Goal: Find specific page/section: Find specific page/section

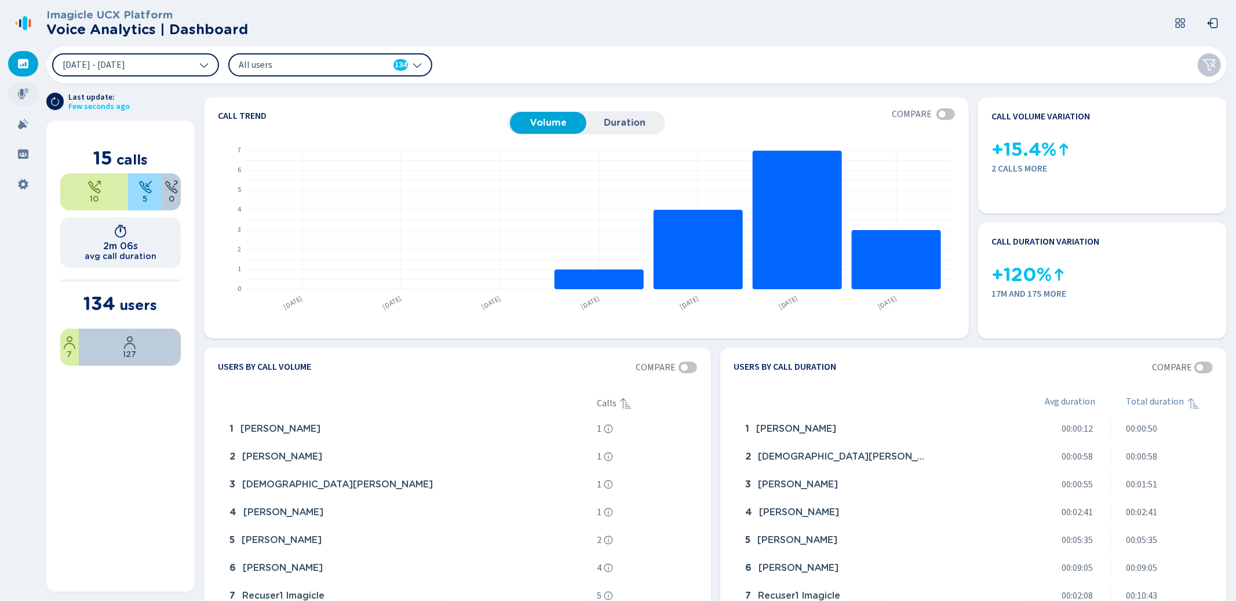
click at [28, 92] on div at bounding box center [23, 93] width 30 height 25
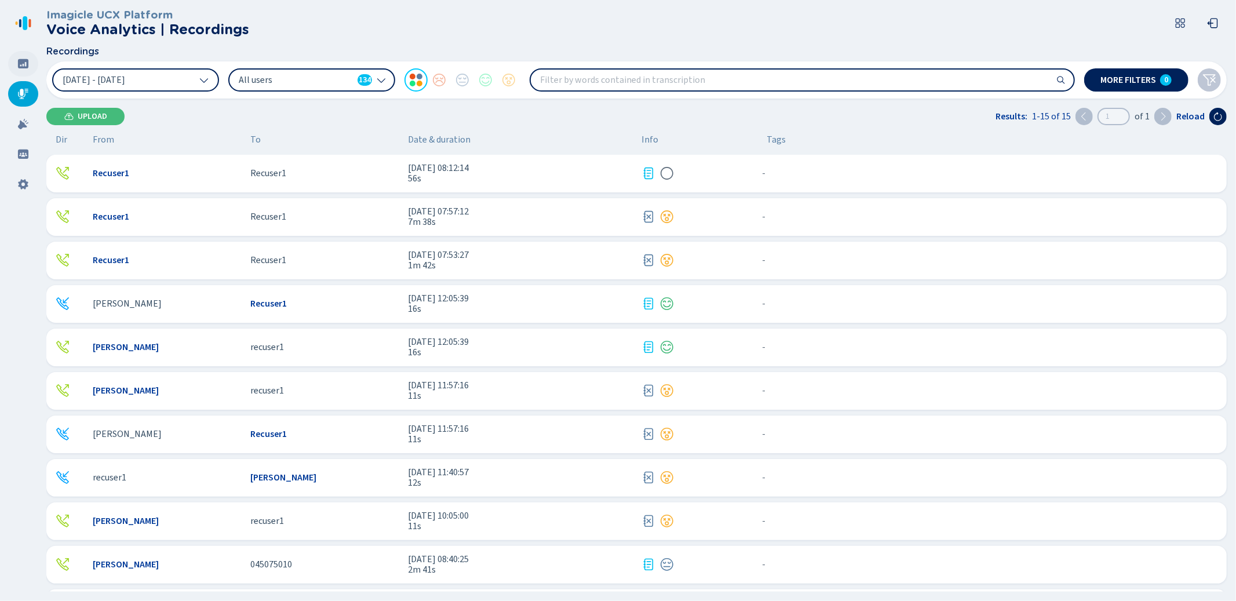
click at [25, 69] on div at bounding box center [23, 63] width 30 height 25
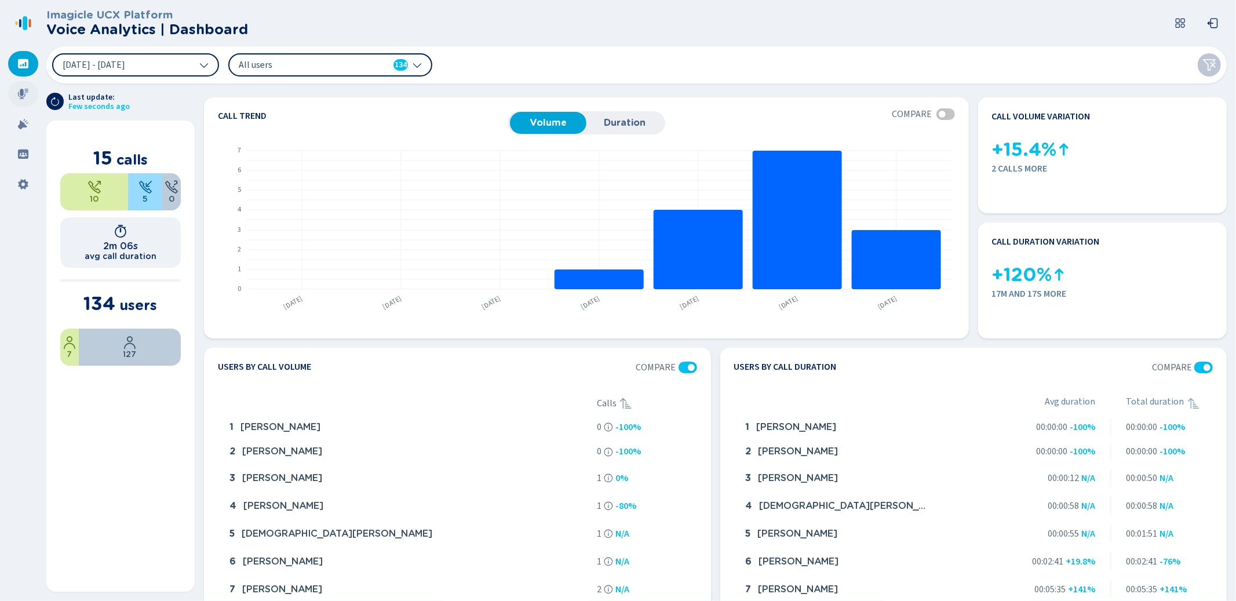
click at [28, 92] on icon at bounding box center [23, 94] width 10 height 10
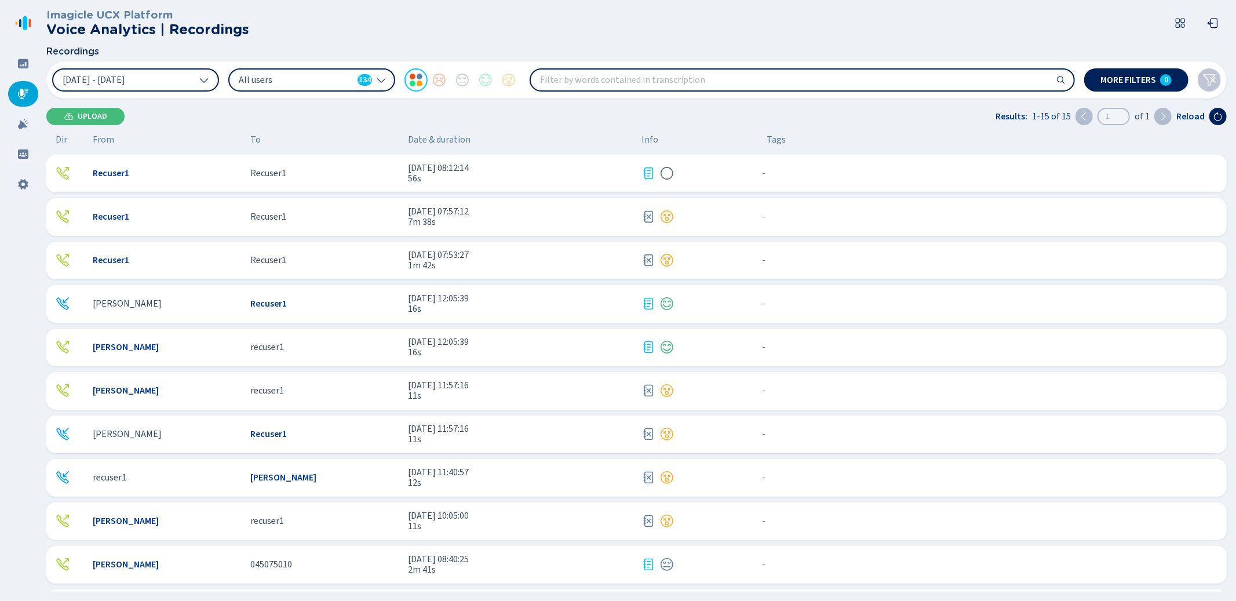
click at [581, 174] on span "56s" at bounding box center [520, 178] width 224 height 10
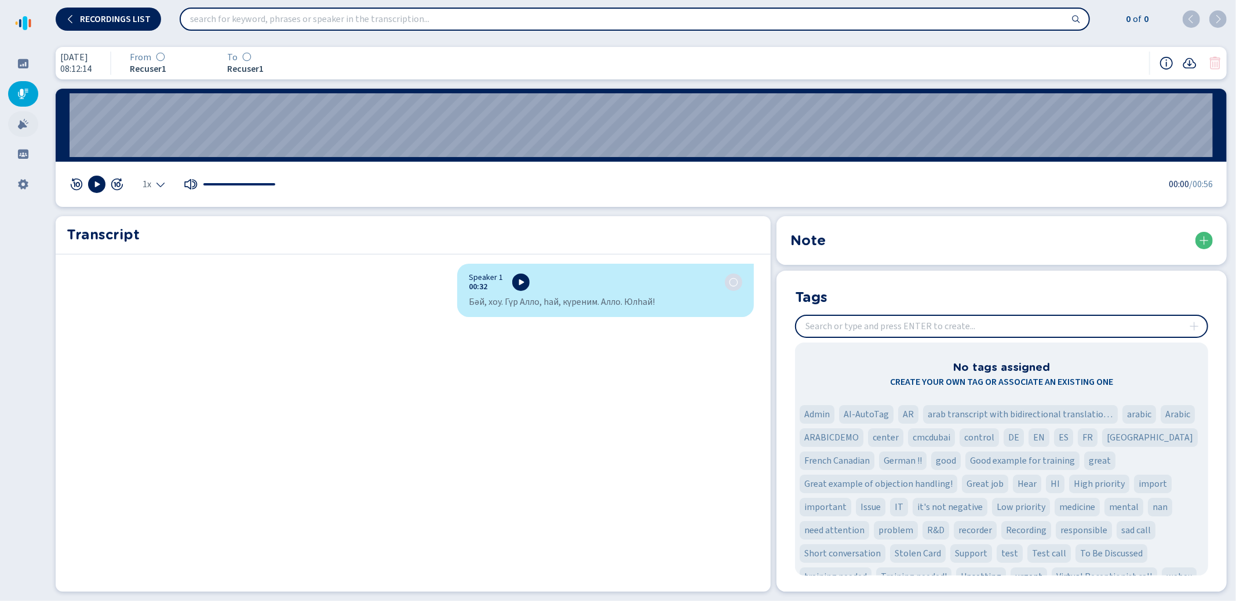
click at [22, 121] on icon at bounding box center [23, 124] width 12 height 12
